Goal: Task Accomplishment & Management: Manage account settings

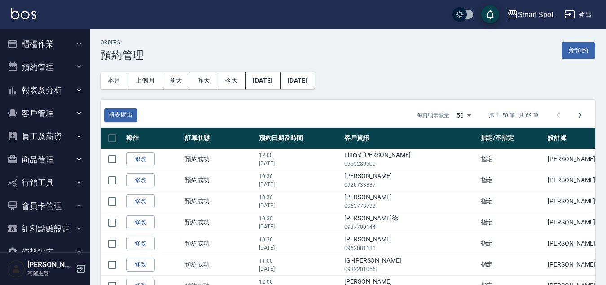
click at [65, 66] on button "預約管理" at bounding box center [45, 67] width 83 height 23
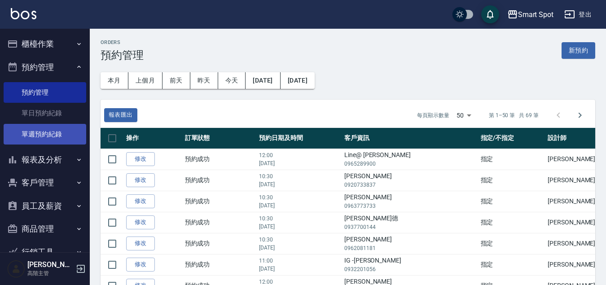
click at [61, 131] on link "單週預約紀錄" at bounding box center [45, 134] width 83 height 21
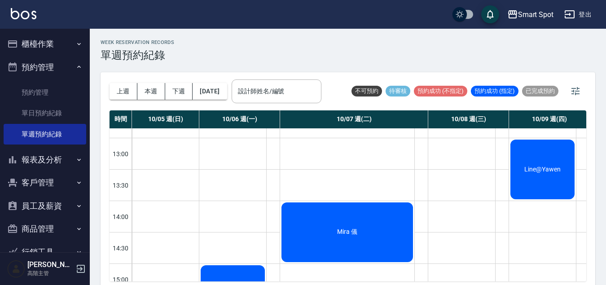
scroll to position [254, 0]
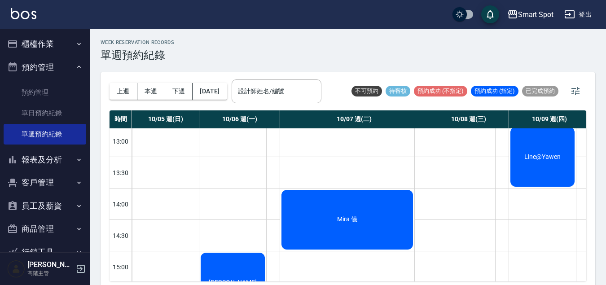
click at [364, 221] on div "Mira 儀" at bounding box center [347, 219] width 134 height 62
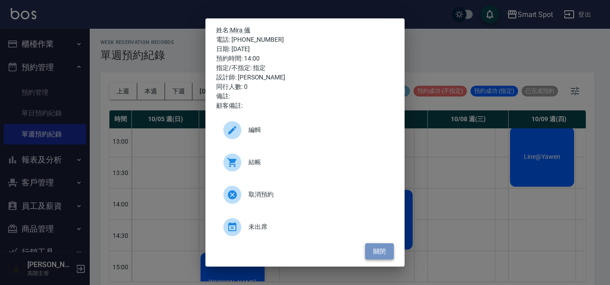
click at [381, 250] on button "關閉" at bounding box center [379, 251] width 29 height 17
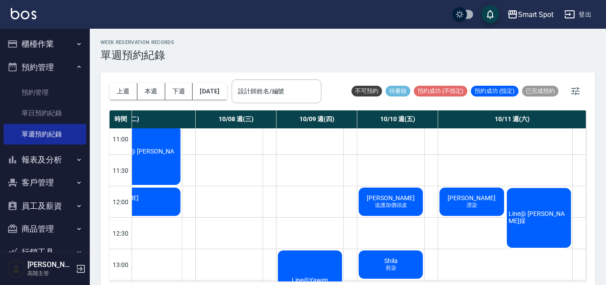
scroll to position [140, 237]
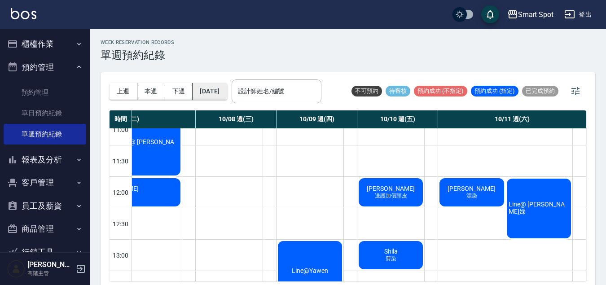
click at [227, 91] on button "[DATE]" at bounding box center [210, 91] width 34 height 17
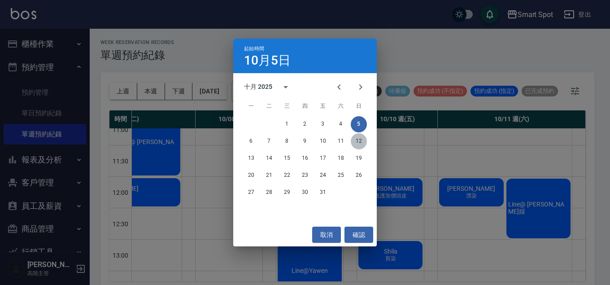
click at [360, 142] on button "12" at bounding box center [359, 141] width 16 height 16
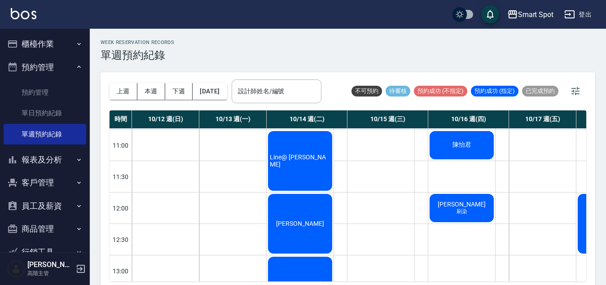
scroll to position [162, 0]
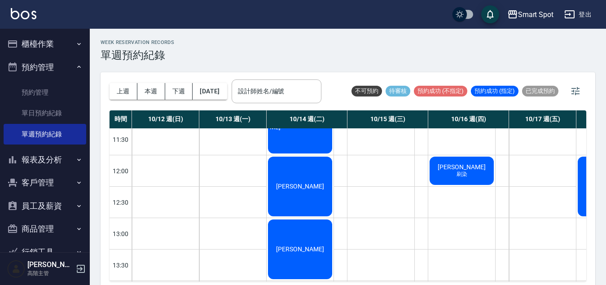
click at [324, 202] on div "[PERSON_NAME]" at bounding box center [300, 186] width 67 height 62
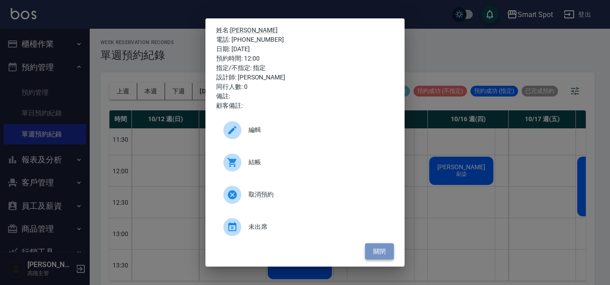
click at [384, 252] on button "關閉" at bounding box center [379, 251] width 29 height 17
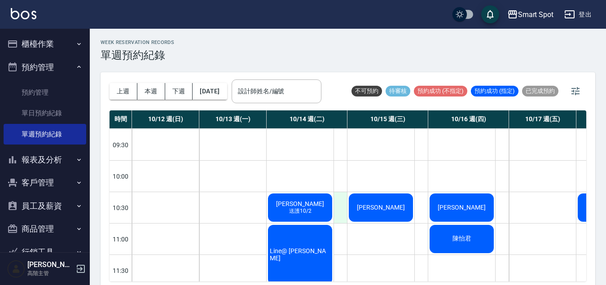
scroll to position [75, 0]
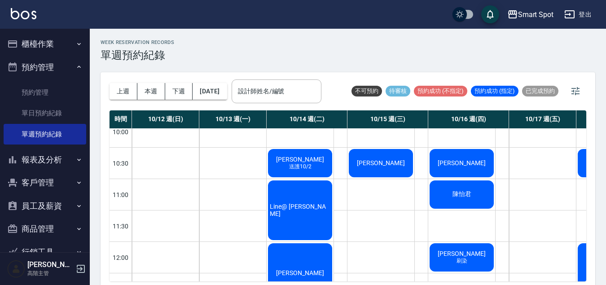
click at [317, 230] on div "Line@ [PERSON_NAME]" at bounding box center [300, 210] width 67 height 62
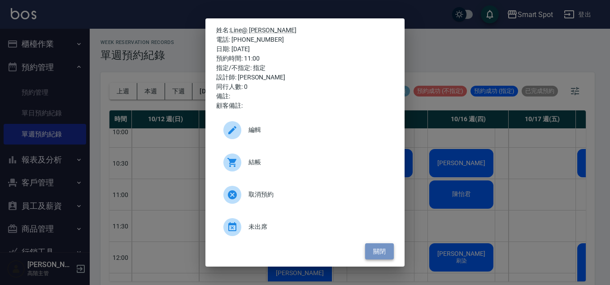
click at [389, 256] on button "關閉" at bounding box center [379, 251] width 29 height 17
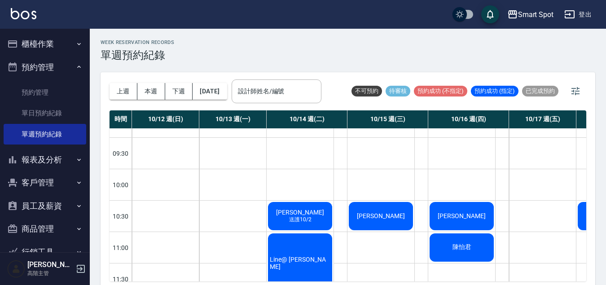
scroll to position [68, 0]
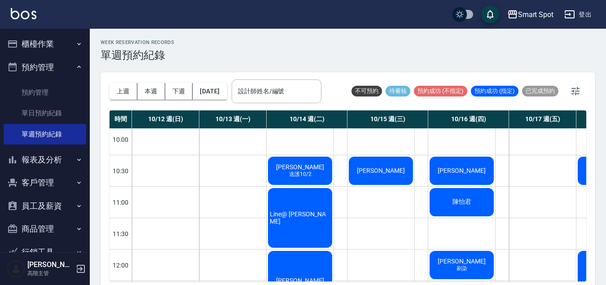
click at [381, 179] on div "[PERSON_NAME]" at bounding box center [380, 170] width 67 height 31
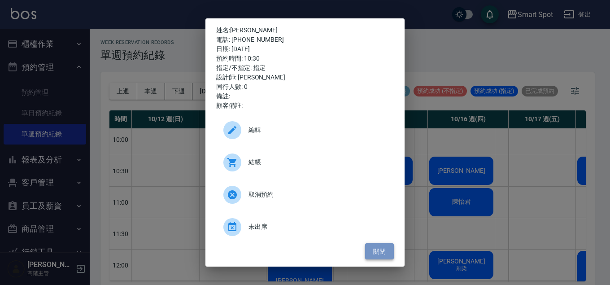
click at [375, 247] on button "關閉" at bounding box center [379, 251] width 29 height 17
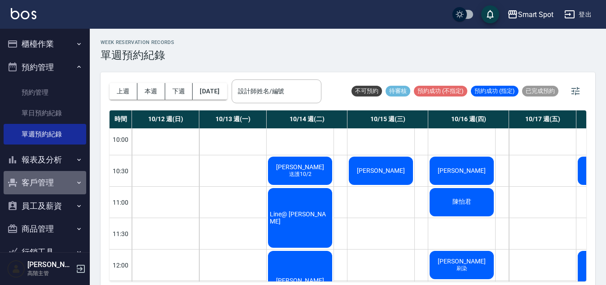
click at [64, 185] on button "客戶管理" at bounding box center [45, 182] width 83 height 23
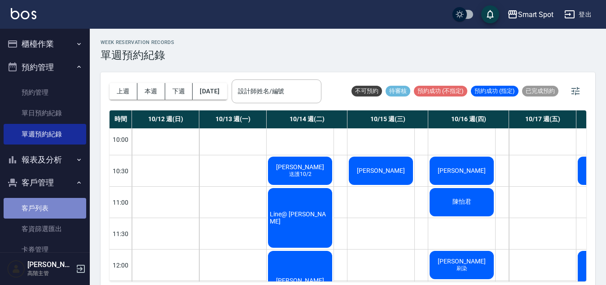
click at [63, 205] on link "客戶列表" at bounding box center [45, 208] width 83 height 21
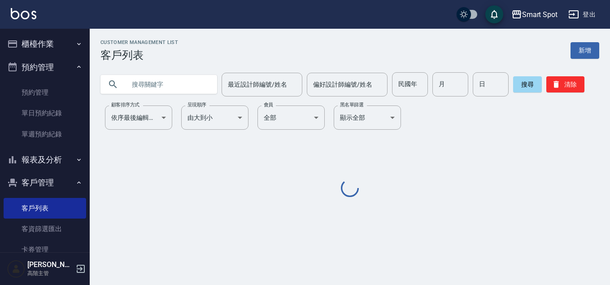
click at [149, 86] on input "text" at bounding box center [168, 84] width 84 height 24
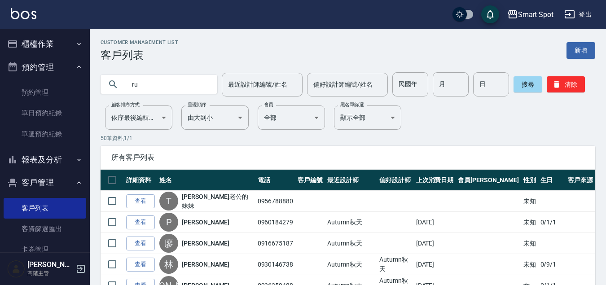
type input "r"
click at [186, 87] on input "text" at bounding box center [168, 84] width 84 height 24
type input "江"
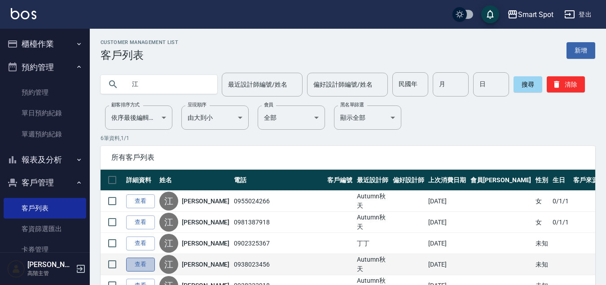
click at [138, 263] on link "查看" at bounding box center [140, 265] width 29 height 14
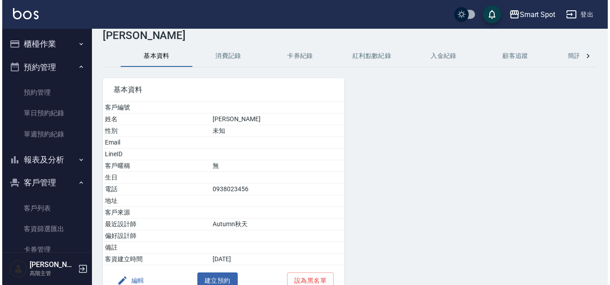
scroll to position [69, 0]
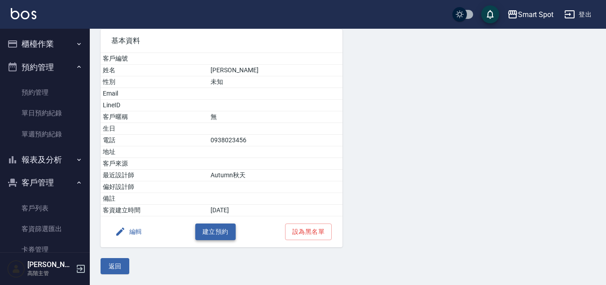
click at [227, 236] on button "建立預約" at bounding box center [215, 232] width 40 height 17
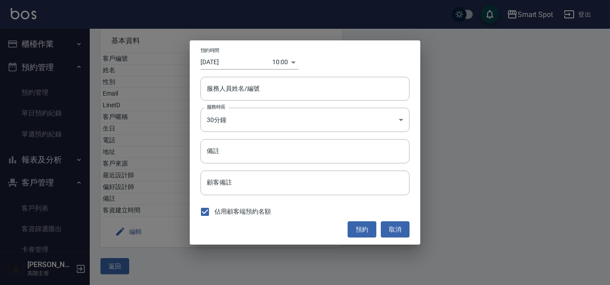
click at [294, 64] on div "10:00 1759629600000" at bounding box center [285, 62] width 26 height 15
click at [282, 64] on body "Smart Spot 登出 櫃檯作業 打帳單 帳單列表 掛單列表 座位開單 營業儀表板 現金收支登錄 高階收支登錄 材料自購登錄 每日結帳 排班表 現場電腦打…" at bounding box center [305, 108] width 610 height 354
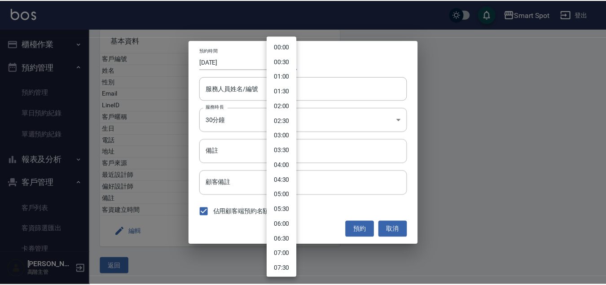
scroll to position [186, 0]
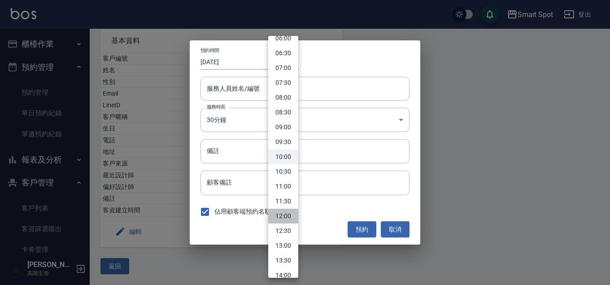
click at [286, 214] on li "12:00" at bounding box center [283, 216] width 30 height 15
type input "1759636800000"
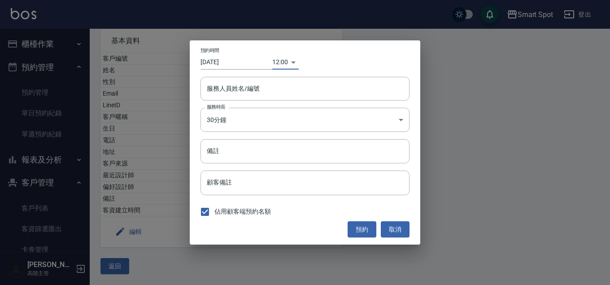
click at [240, 64] on input "[DATE]" at bounding box center [237, 62] width 72 height 15
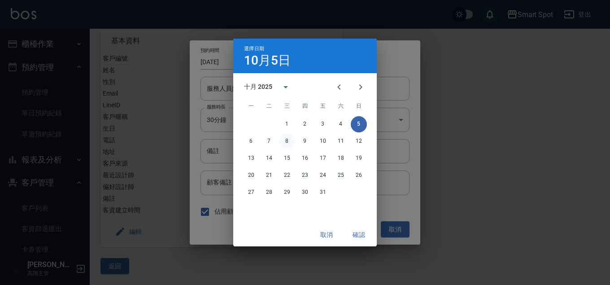
click at [290, 142] on button "8" at bounding box center [287, 141] width 16 height 16
type input "[DATE]"
type input "1759896000000"
click at [358, 234] on button "確認" at bounding box center [359, 235] width 29 height 17
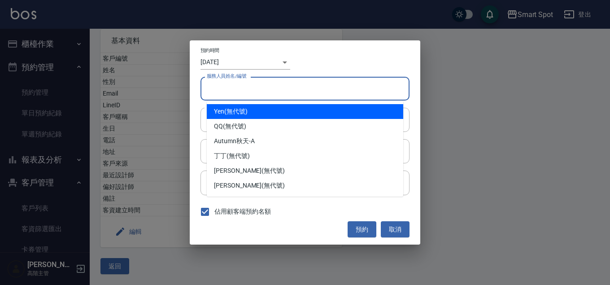
click at [259, 90] on input "服務人員姓名/編號" at bounding box center [305, 89] width 201 height 16
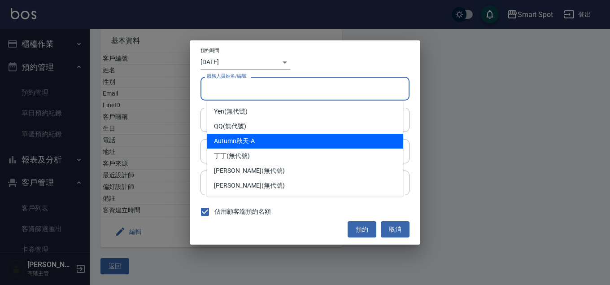
click at [266, 140] on div "Autumn秋天 -A" at bounding box center [305, 141] width 197 height 15
type input "Autumn秋天-A"
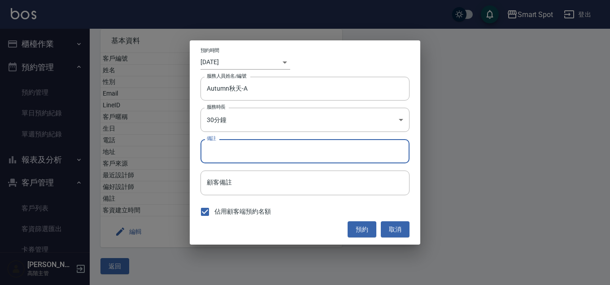
click at [286, 158] on input "備註" at bounding box center [305, 151] width 209 height 24
type input "補染"
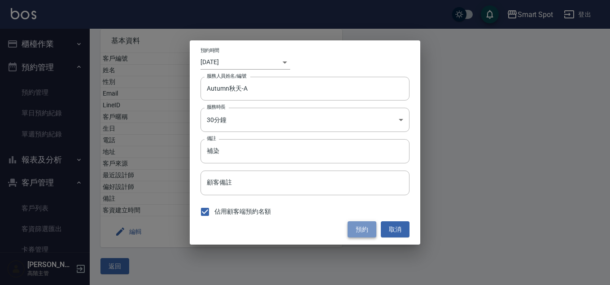
click at [361, 233] on button "預約" at bounding box center [362, 229] width 29 height 17
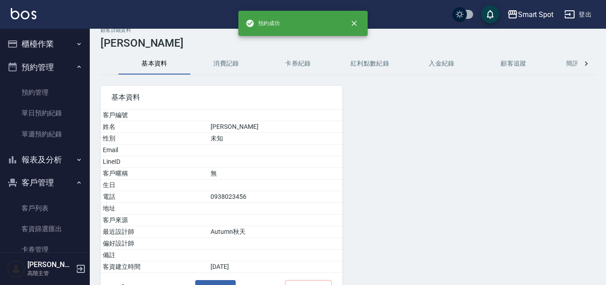
scroll to position [0, 0]
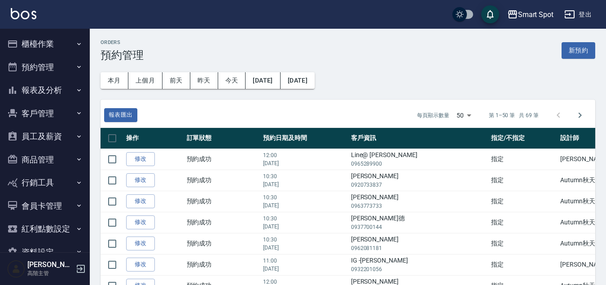
click at [69, 70] on button "預約管理" at bounding box center [45, 67] width 83 height 23
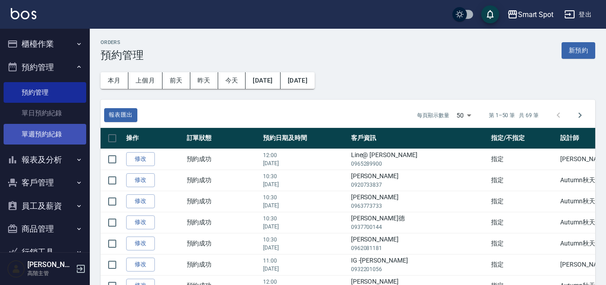
click at [66, 134] on link "單週預約紀錄" at bounding box center [45, 134] width 83 height 21
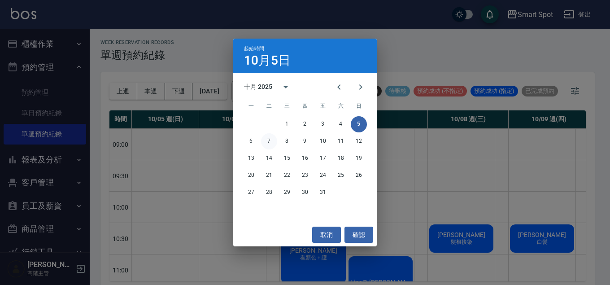
click at [270, 142] on button "7" at bounding box center [269, 141] width 16 height 16
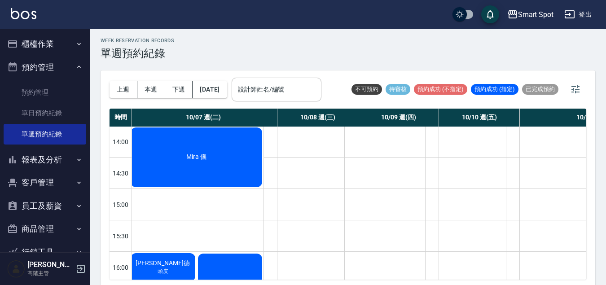
scroll to position [205, 151]
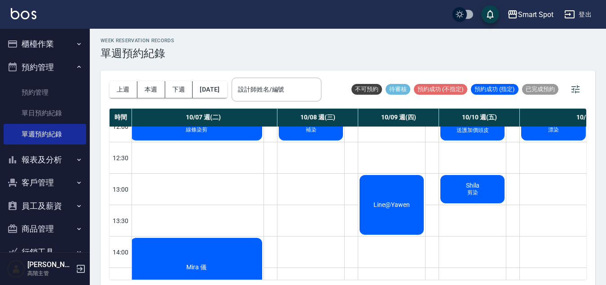
click at [242, 265] on div "Mira 儀" at bounding box center [196, 268] width 134 height 62
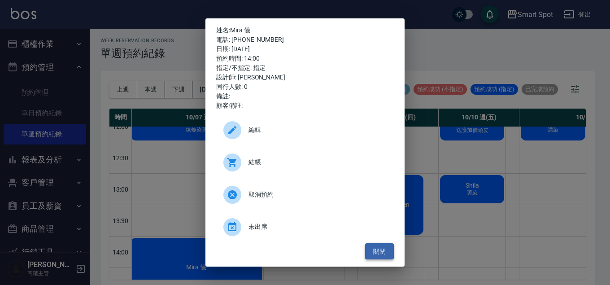
click at [370, 249] on button "關閉" at bounding box center [379, 251] width 29 height 17
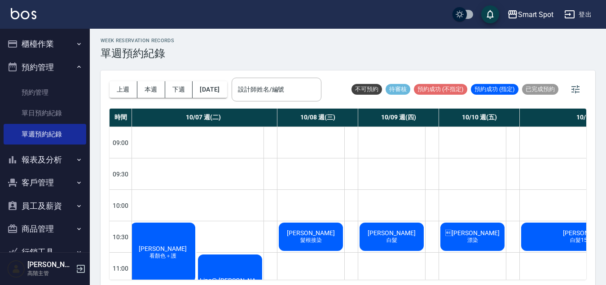
scroll to position [181, 151]
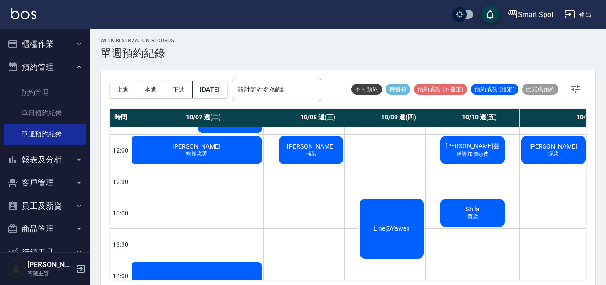
click at [315, 159] on div "江睿芸 補染" at bounding box center [310, 150] width 67 height 31
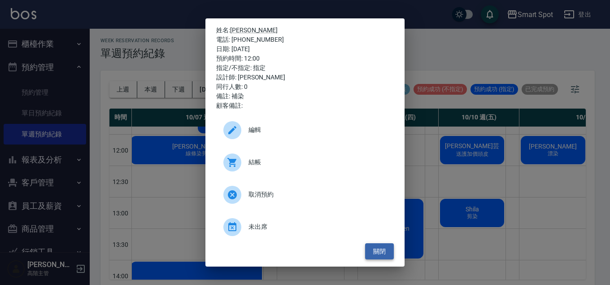
click at [378, 251] on button "關閉" at bounding box center [379, 251] width 29 height 17
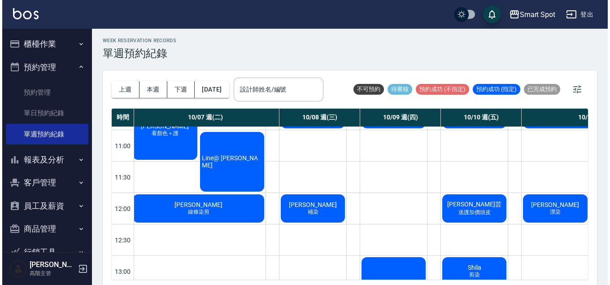
scroll to position [113, 151]
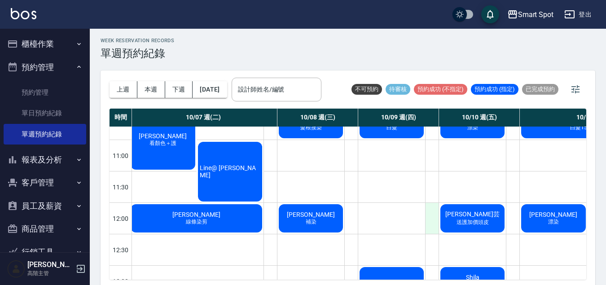
click at [429, 223] on div at bounding box center [431, 218] width 13 height 31
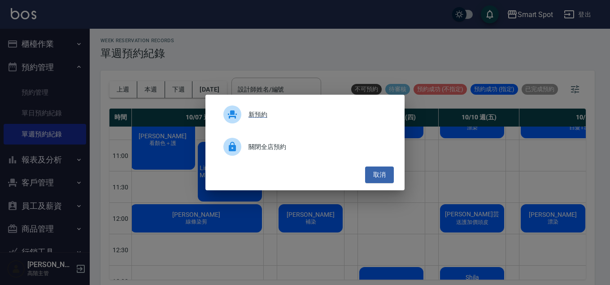
click at [254, 115] on span "新預約" at bounding box center [318, 114] width 138 height 9
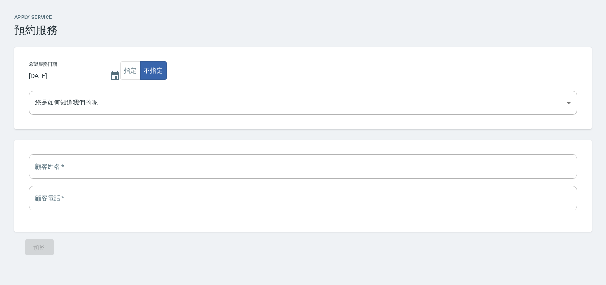
select select "1759982400000"
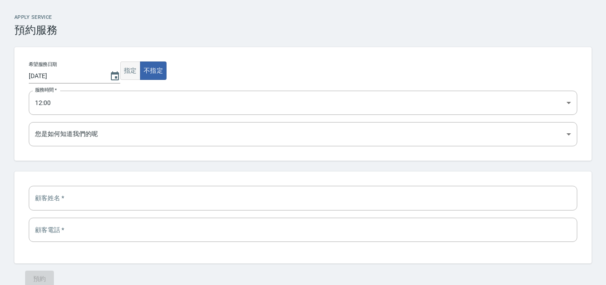
click at [124, 76] on button "指定" at bounding box center [130, 70] width 20 height 18
select select
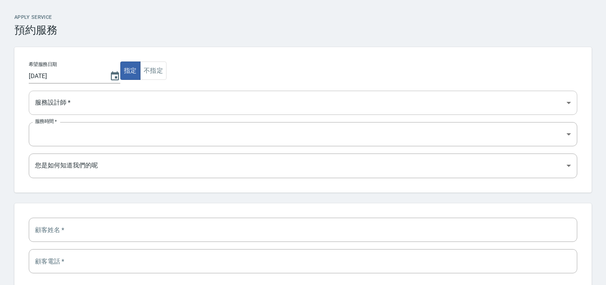
click at [106, 97] on select "Autumn秋天 丁丁 Yen 曾德超 朱庭萱 QQ" at bounding box center [303, 103] width 548 height 24
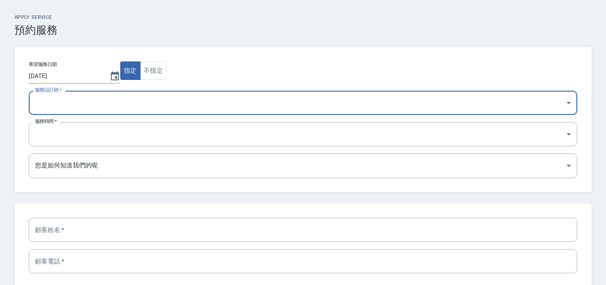
select select "b9728b33-83ca-46c0-9782-394d7ba0df03"
click at [113, 138] on select "09:00 09:30 10:00 10:30 11:00 11:30 12:00 12:30 13:00 13:30 14:00 14:30 15:00 1…" at bounding box center [303, 134] width 548 height 24
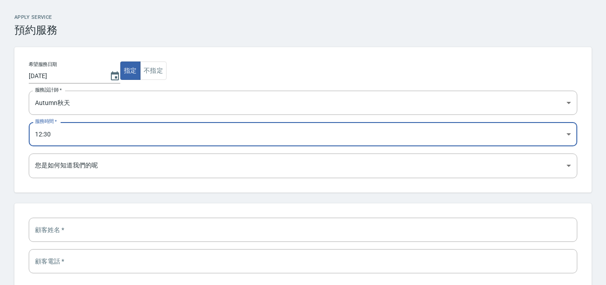
click at [106, 138] on select "09:00 09:30 10:00 10:30 11:00 11:30 12:00 12:30 13:00 13:30 14:00 14:30 15:00 1…" at bounding box center [303, 134] width 548 height 24
select select "1759982400000"
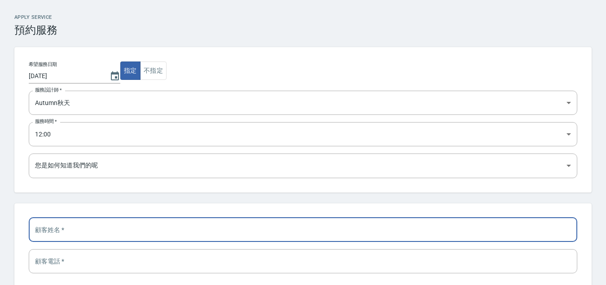
click at [108, 228] on input "text" at bounding box center [303, 230] width 548 height 24
type input "王維萱"
click at [195, 262] on input "tel" at bounding box center [303, 261] width 548 height 24
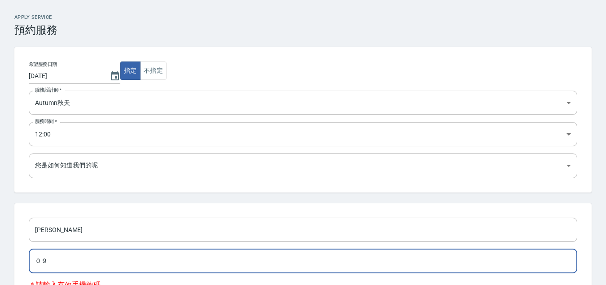
type input "０"
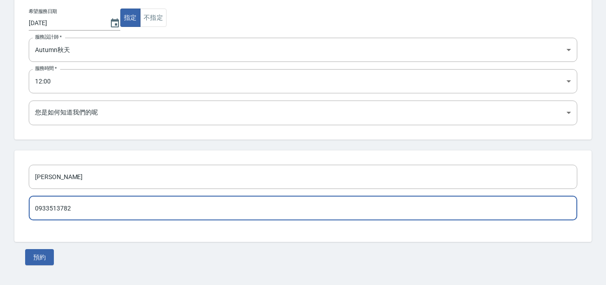
scroll to position [55, 0]
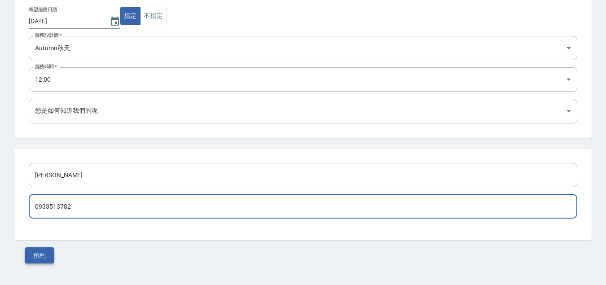
type input "0933513782"
click at [48, 254] on button "預約" at bounding box center [39, 255] width 29 height 17
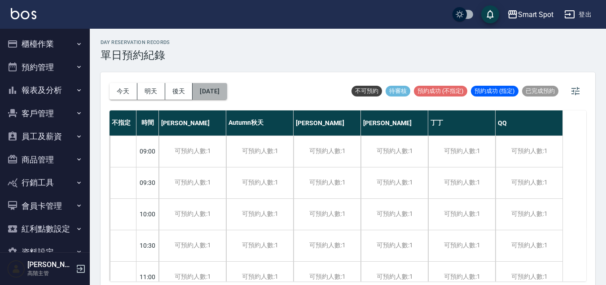
click at [222, 95] on button "[DATE]" at bounding box center [210, 91] width 34 height 17
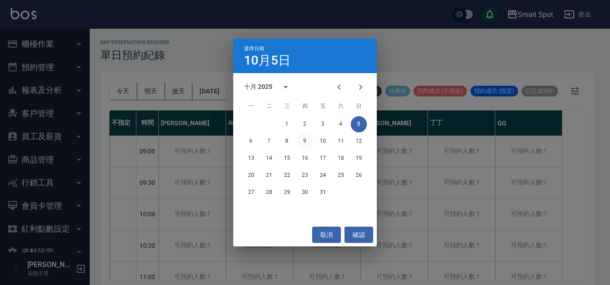
click at [309, 145] on button "9" at bounding box center [305, 141] width 16 height 16
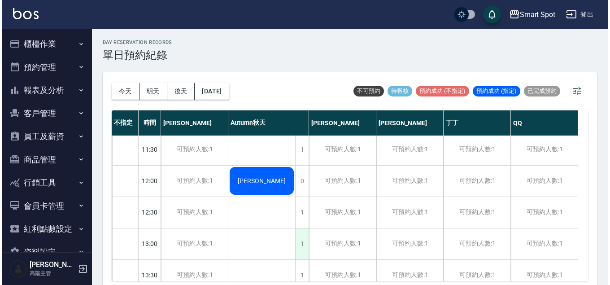
scroll to position [167, 0]
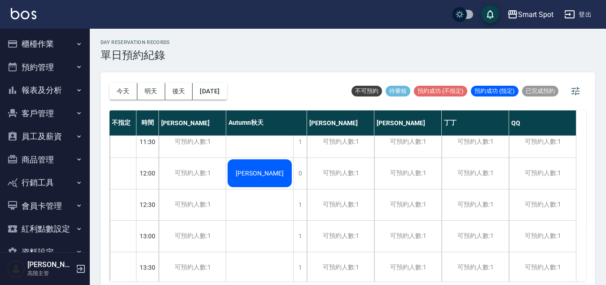
click at [276, 177] on div "王維萱" at bounding box center [259, 173] width 67 height 31
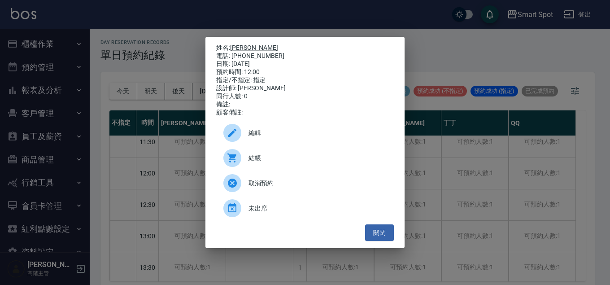
click at [234, 138] on icon at bounding box center [232, 132] width 11 height 11
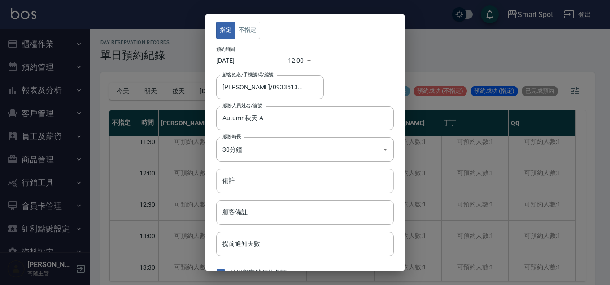
type input "王維萱/0933513782"
click at [250, 178] on input "備註" at bounding box center [305, 181] width 178 height 24
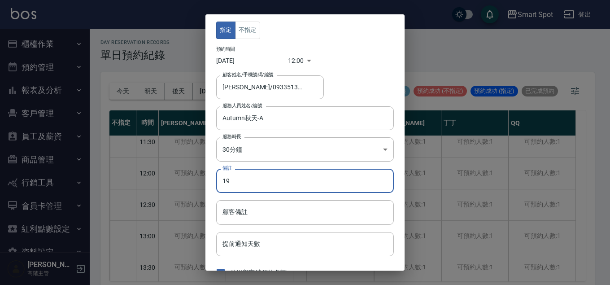
type input "1"
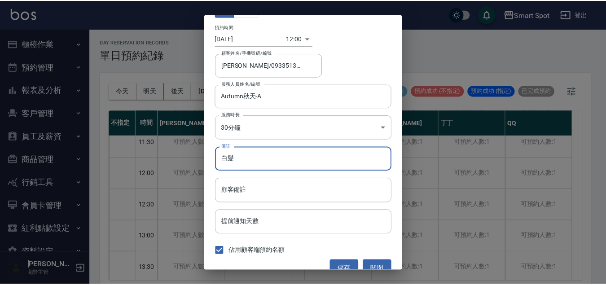
scroll to position [35, 0]
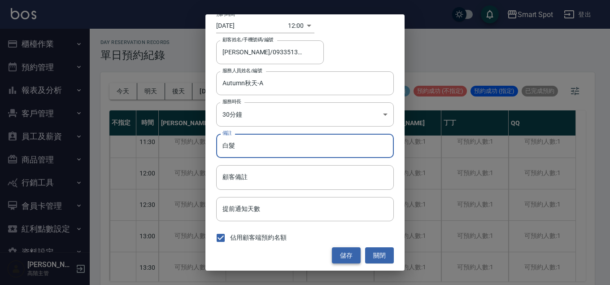
type input "白髮"
click at [337, 253] on button "儲存" at bounding box center [346, 255] width 29 height 17
